Goal: Navigation & Orientation: Find specific page/section

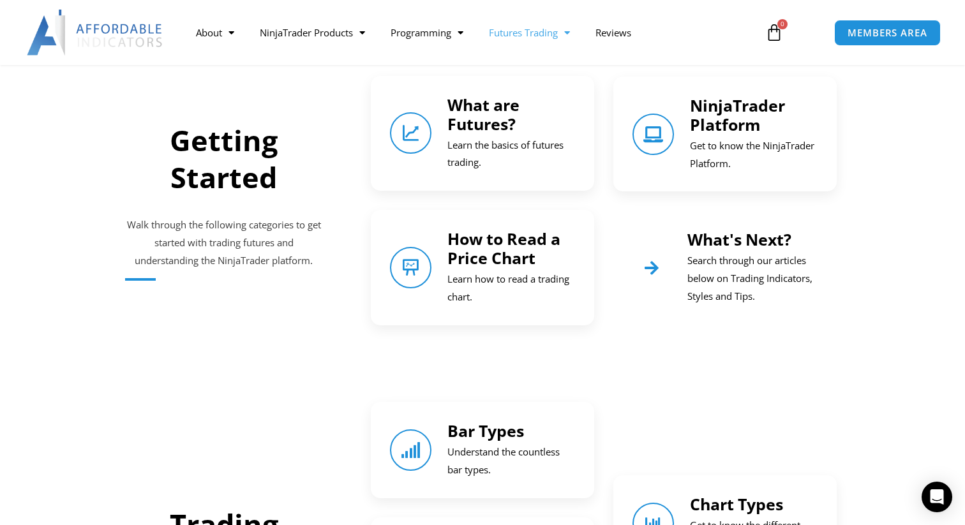
scroll to position [495, 0]
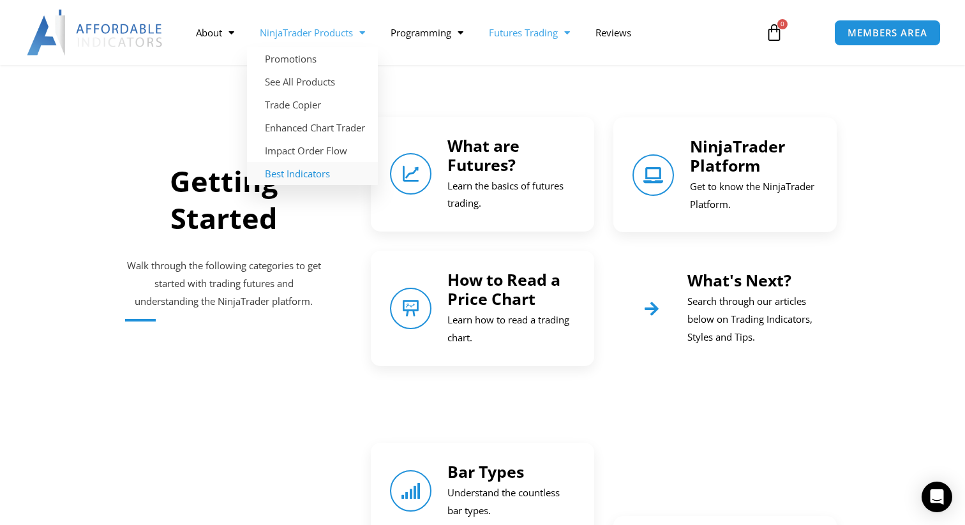
click at [316, 173] on link "Best Indicators" at bounding box center [312, 173] width 131 height 23
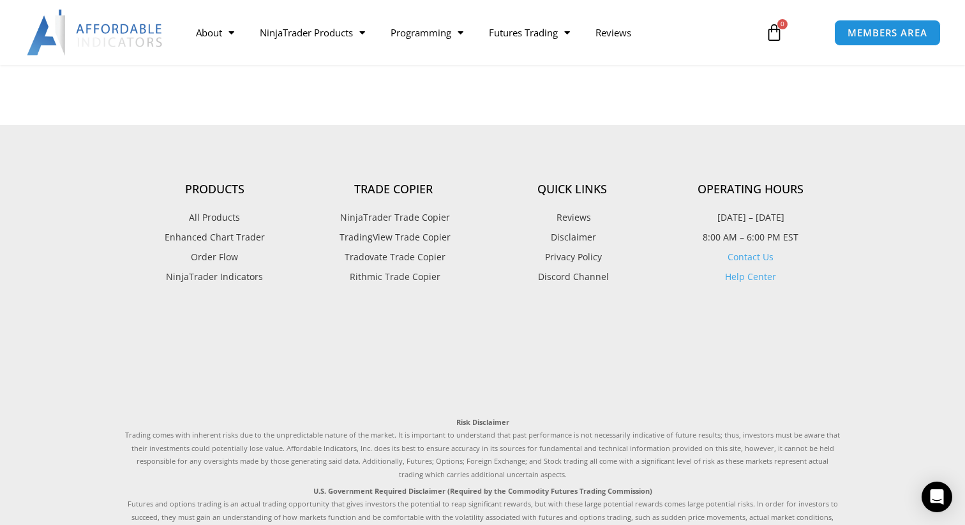
scroll to position [3138, 0]
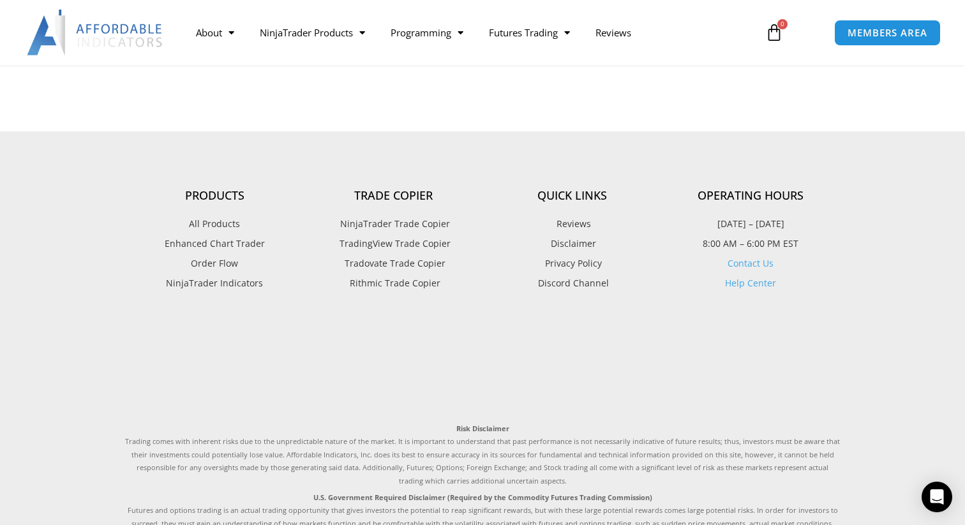
click at [392, 216] on span "NinjaTrader Trade Copier" at bounding box center [393, 224] width 113 height 17
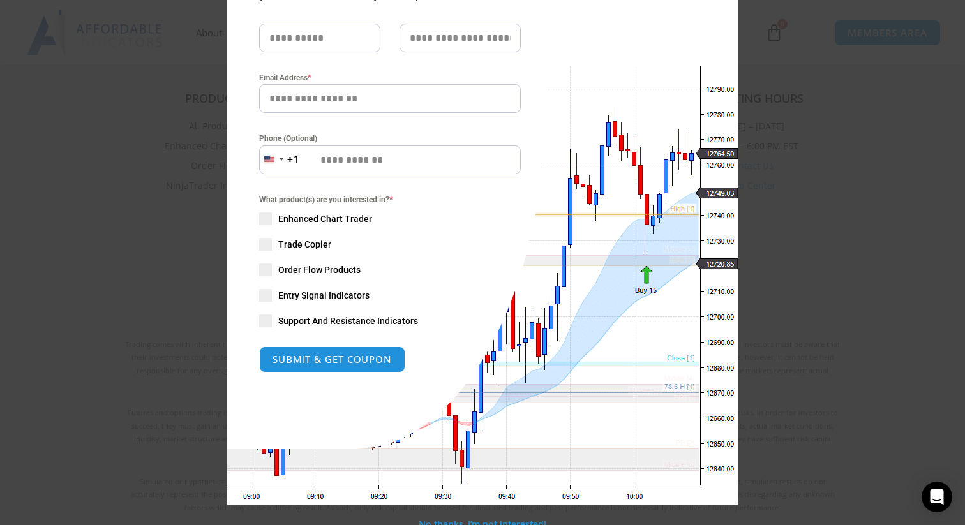
scroll to position [161, 0]
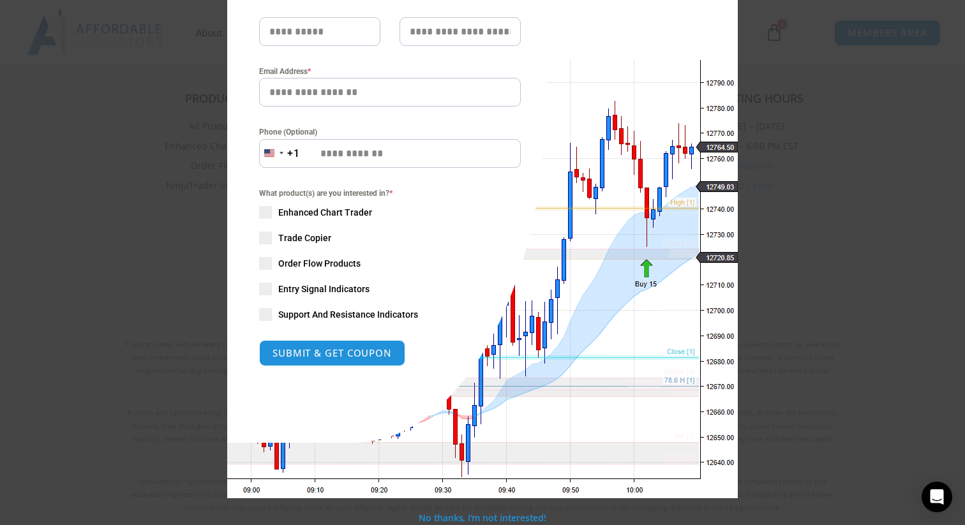
click at [757, 169] on div "Close this module SAVE 20% NOW Are you ready to take NinjaTrader to the next le…" at bounding box center [482, 262] width 965 height 525
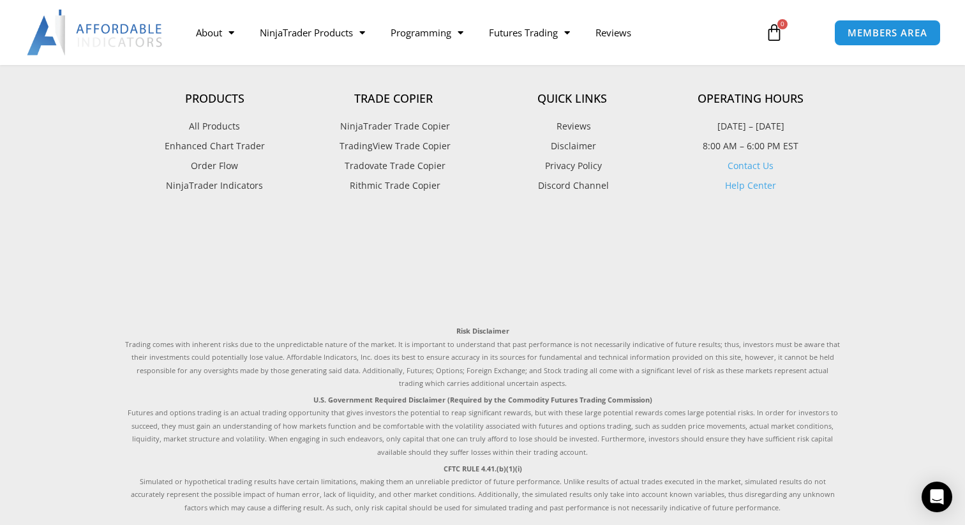
click at [223, 118] on span "All Products" at bounding box center [214, 126] width 51 height 17
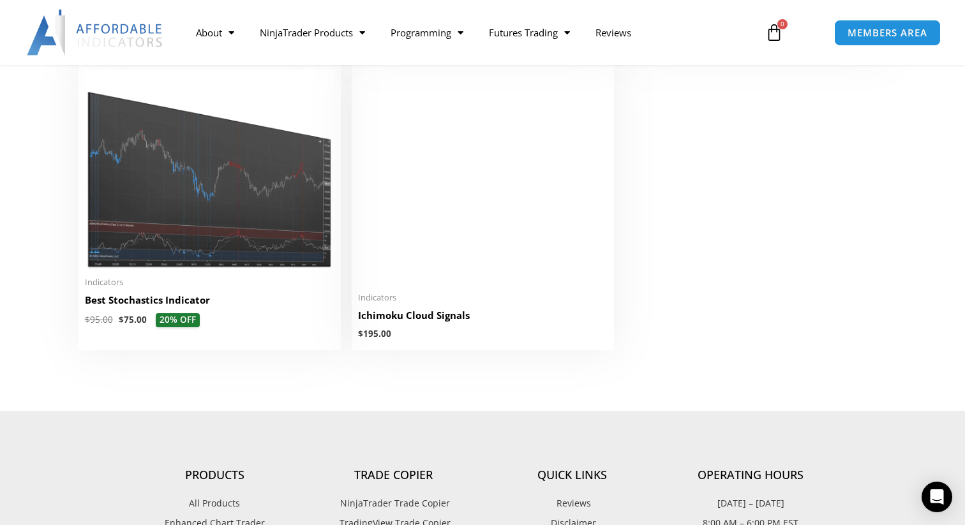
scroll to position [3028, 0]
